Goal: Use online tool/utility: Use online tool/utility

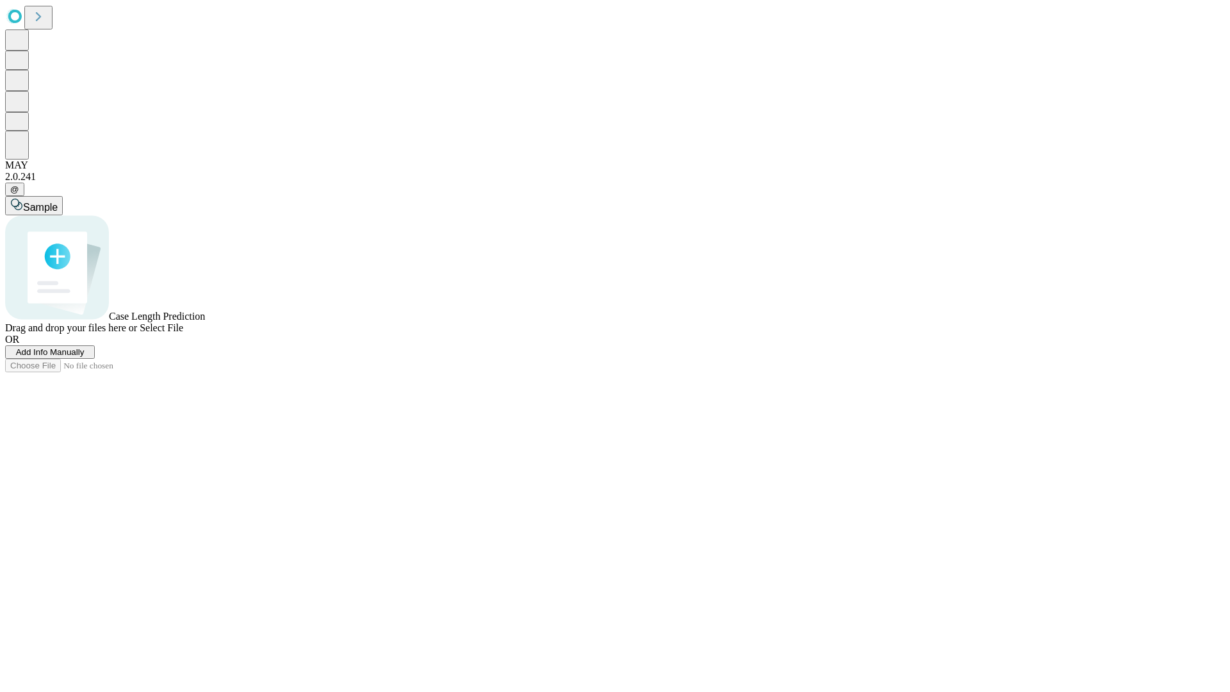
click at [183, 333] on span "Select File" at bounding box center [162, 327] width 44 height 11
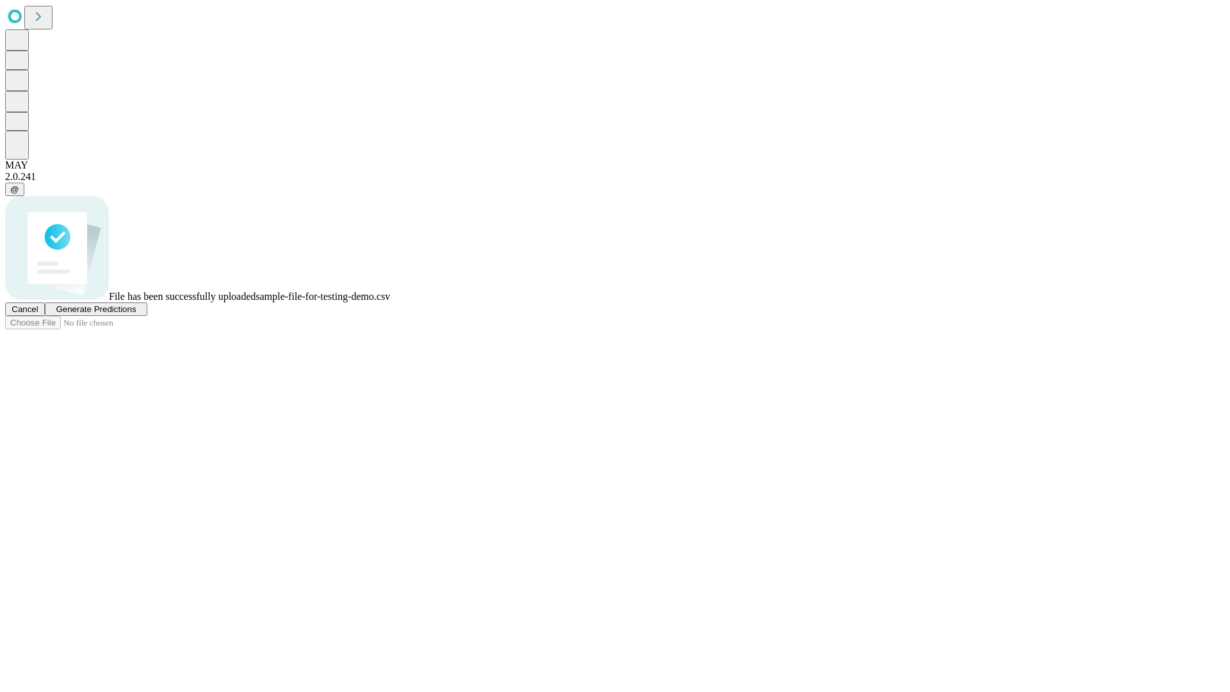
click at [136, 314] on span "Generate Predictions" at bounding box center [96, 309] width 80 height 10
